Goal: Obtain resource: Download file/media

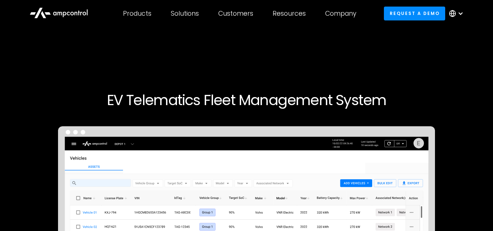
drag, startPoint x: 0, startPoint y: 0, endPoint x: 199, endPoint y: 65, distance: 209.2
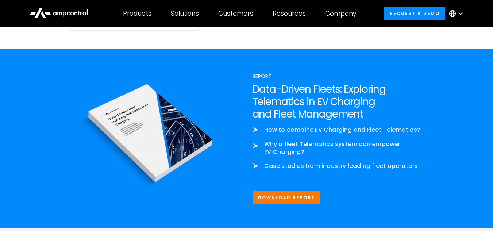
scroll to position [887, 0]
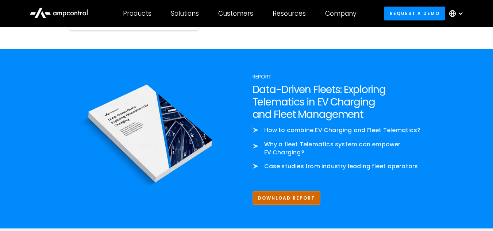
click at [273, 205] on link "Download Report" at bounding box center [286, 197] width 68 height 13
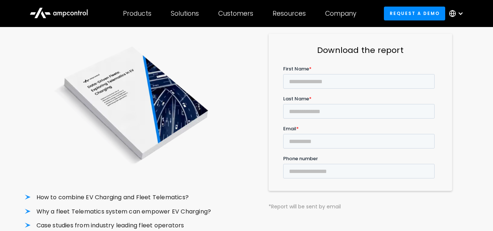
scroll to position [89, 0]
click at [321, 78] on input "First Name *" at bounding box center [358, 80] width 151 height 15
click at [325, 82] on input "First Name *" at bounding box center [358, 80] width 151 height 15
type input "******"
click at [373, 103] on input "Last Name *" at bounding box center [358, 110] width 151 height 15
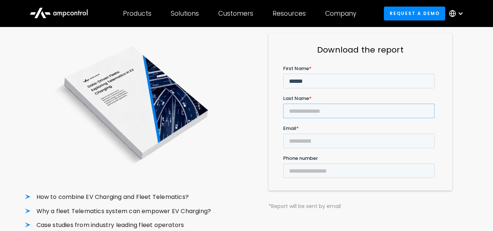
type input "*********"
click at [320, 133] on input "Email *" at bounding box center [358, 140] width 151 height 15
type input "**********"
click at [387, 163] on input "Phone number" at bounding box center [358, 170] width 151 height 15
type input "**********"
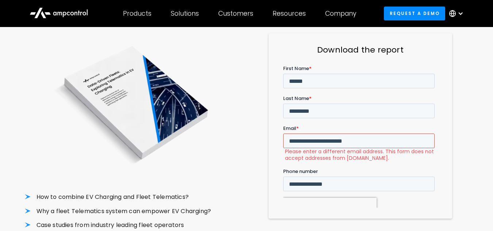
click at [325, 133] on input "**********" at bounding box center [358, 140] width 151 height 15
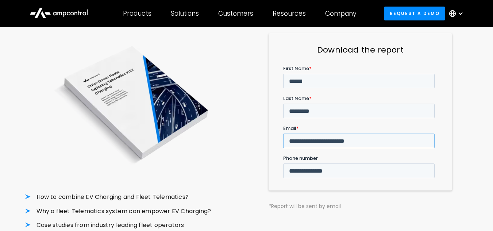
type input "**********"
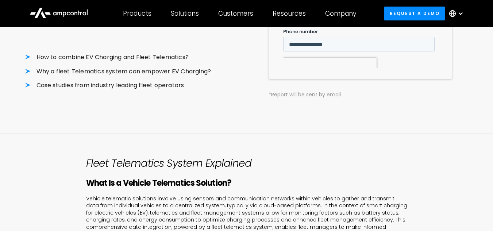
scroll to position [231, 0]
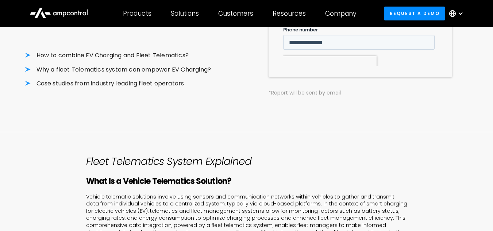
click at [298, 91] on input "******" at bounding box center [297, 98] width 28 height 14
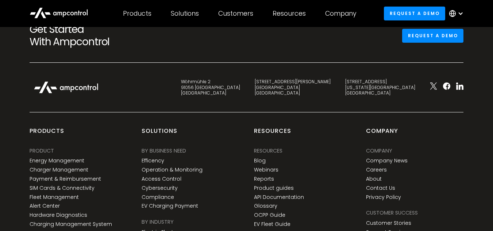
click at [289, 105] on div "Wöhrmühle 2 91056 Erlangen Germany C. de Eloy Gonzalo 27 28010 Madrid Spain 345…" at bounding box center [246, 94] width 448 height 34
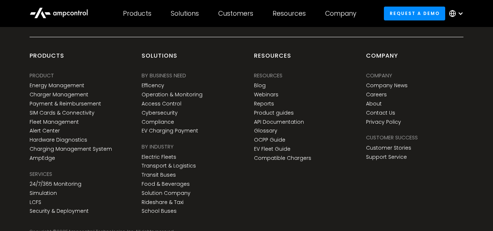
scroll to position [1182, 0]
click at [74, 87] on link "Energy Management" at bounding box center [57, 85] width 55 height 6
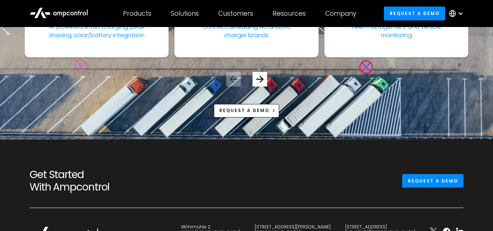
scroll to position [3040, 0]
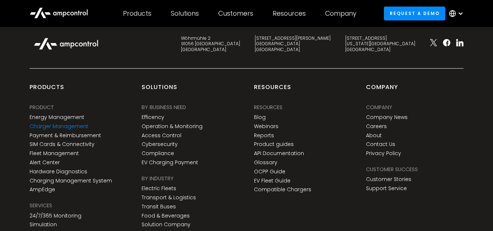
click at [58, 123] on link "Charger Management" at bounding box center [59, 126] width 59 height 6
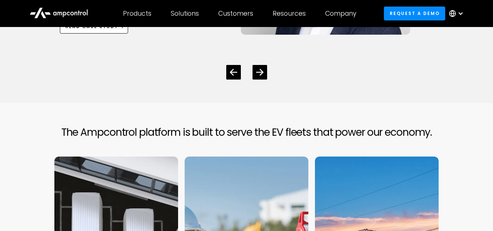
scroll to position [2884, 0]
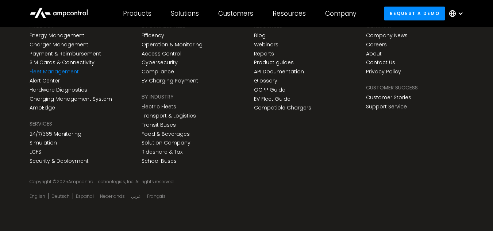
click at [66, 69] on link "Fleet Management" at bounding box center [54, 72] width 49 height 6
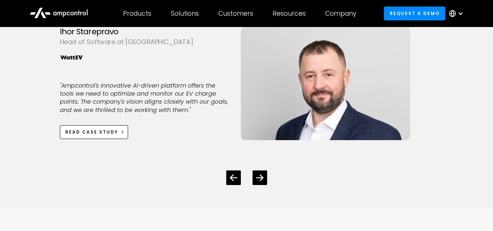
scroll to position [3008, 0]
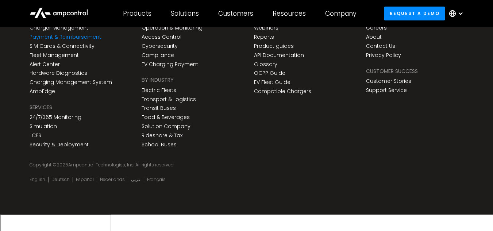
click at [77, 40] on link "Payment & Reimbursement" at bounding box center [66, 37] width 72 height 6
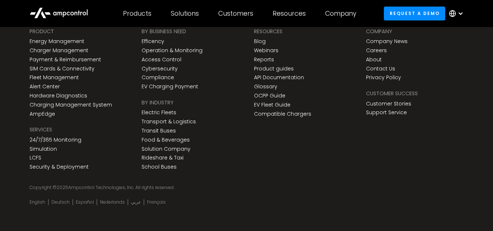
scroll to position [2482, 0]
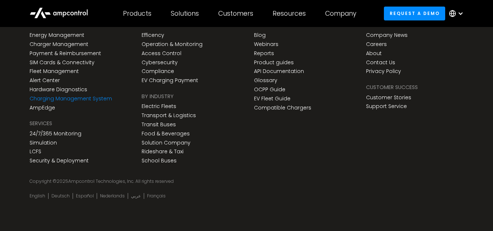
click at [63, 97] on link "Charging Management System" at bounding box center [71, 99] width 82 height 6
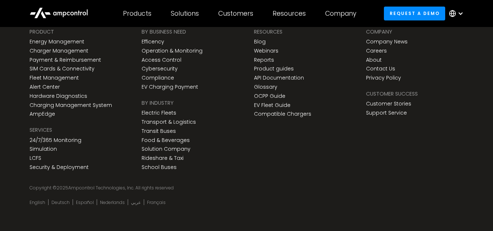
scroll to position [2169, 0]
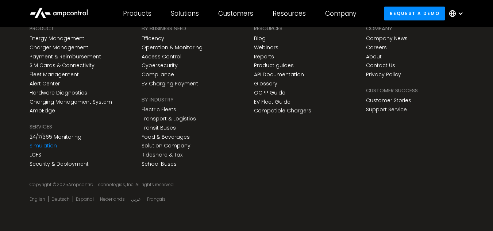
click at [43, 145] on link "Simulation" at bounding box center [43, 146] width 27 height 6
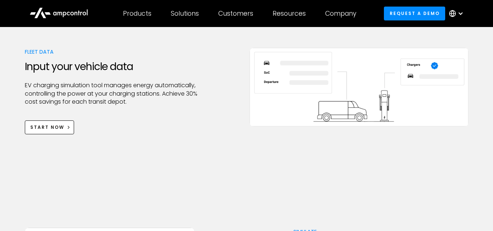
scroll to position [297, 0]
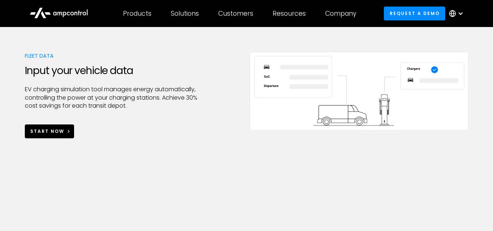
click at [46, 135] on link "Start Now" at bounding box center [50, 130] width 50 height 13
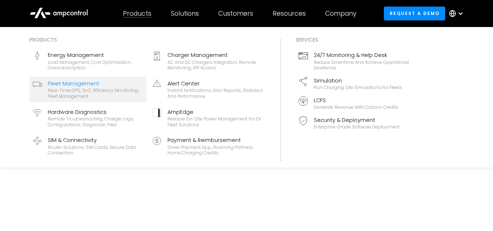
click at [65, 100] on link "Fleet Management Real-time GPS, SoC, efficiency monitoring, fleet management" at bounding box center [88, 90] width 117 height 26
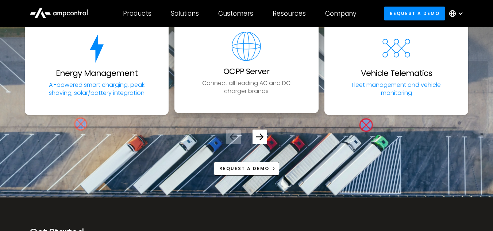
scroll to position [2676, 0]
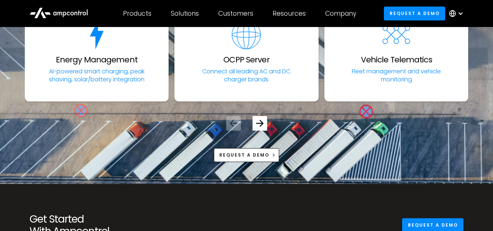
click at [260, 131] on div at bounding box center [247, 117] width 444 height 26
click at [260, 126] on icon "Next slide" at bounding box center [259, 123] width 7 height 6
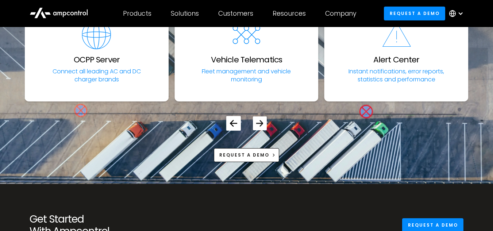
click at [260, 126] on icon "Next slide" at bounding box center [259, 123] width 7 height 6
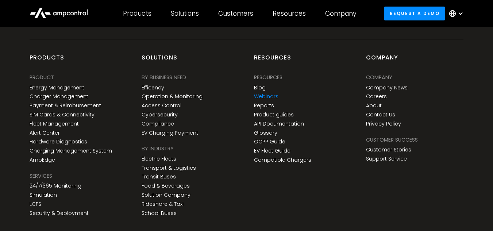
scroll to position [2989, 0]
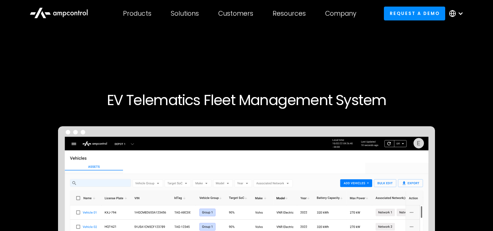
click at [229, 94] on h1 "EV Telematics Fleet Management System" at bounding box center [247, 100] width 444 height 18
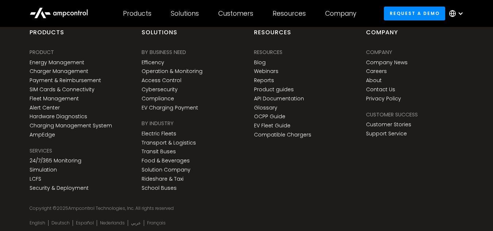
scroll to position [2964, 0]
click at [40, 138] on link "AmpEdge" at bounding box center [43, 135] width 26 height 6
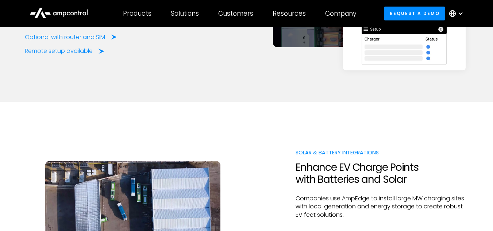
scroll to position [1044, 0]
